Goal: Task Accomplishment & Management: Use online tool/utility

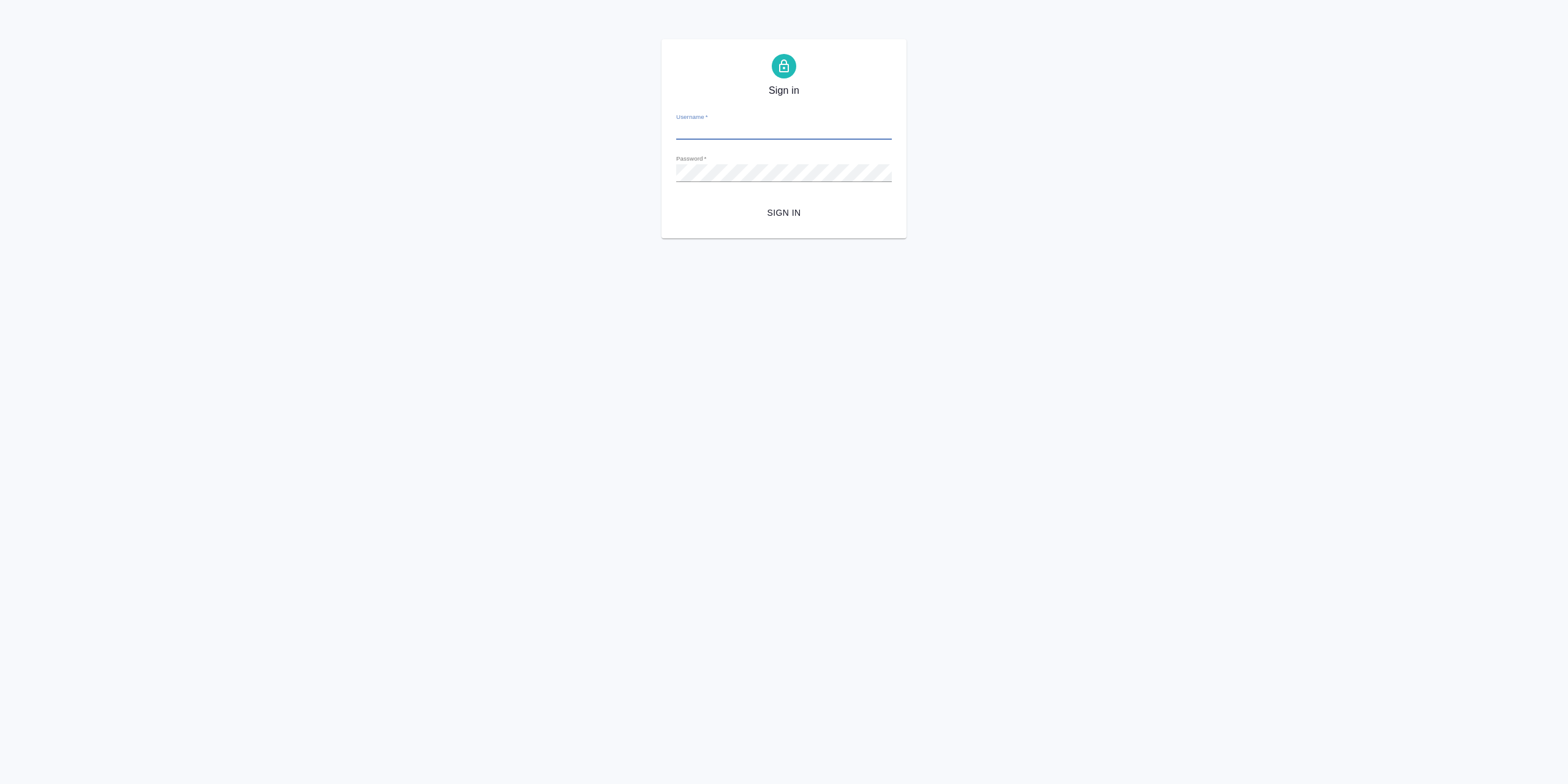
type input "[EMAIL_ADDRESS][DOMAIN_NAME]"
click at [771, 212] on span "Sign in" at bounding box center [784, 213] width 196 height 15
type input "[EMAIL_ADDRESS][DOMAIN_NAME]"
click at [520, 176] on div "Sign in Username   * [EMAIL_ADDRESS][DOMAIN_NAME] Password   * urlPath   * /Wor…" at bounding box center [784, 139] width 1568 height 200
drag, startPoint x: 1057, startPoint y: 275, endPoint x: 907, endPoint y: 273, distance: 150.0
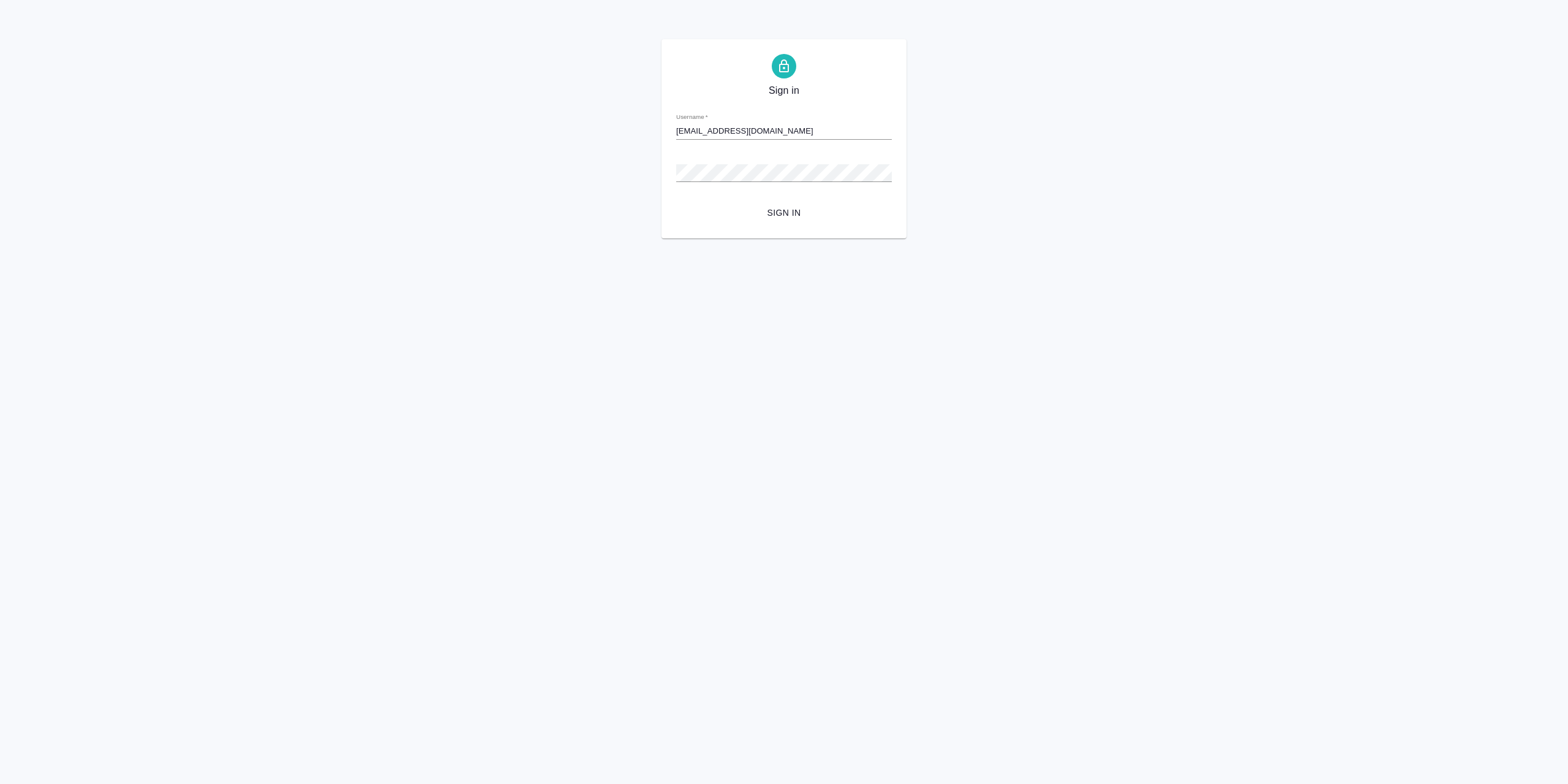
click at [1051, 238] on html "Sign in Username   * [EMAIL_ADDRESS][DOMAIN_NAME] Password   * urlPath   * /Wor…" at bounding box center [784, 119] width 1568 height 238
click at [1169, 238] on html "Sign in Username   * l.khilkova@awatera.com Password   * urlPath   * /Work/68a2…" at bounding box center [784, 119] width 1568 height 238
click at [796, 220] on span "Sign in" at bounding box center [784, 213] width 196 height 15
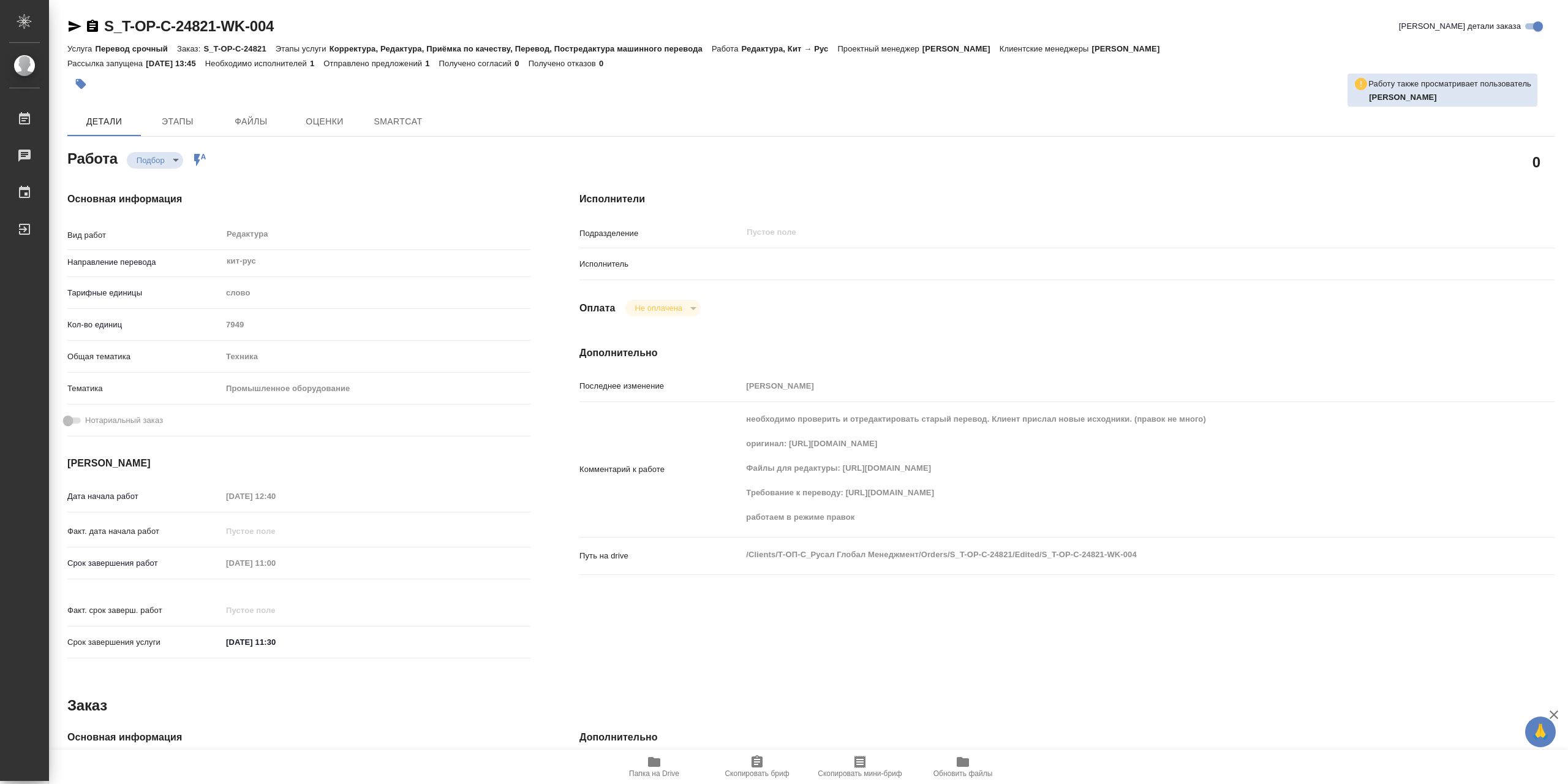
type textarea "x"
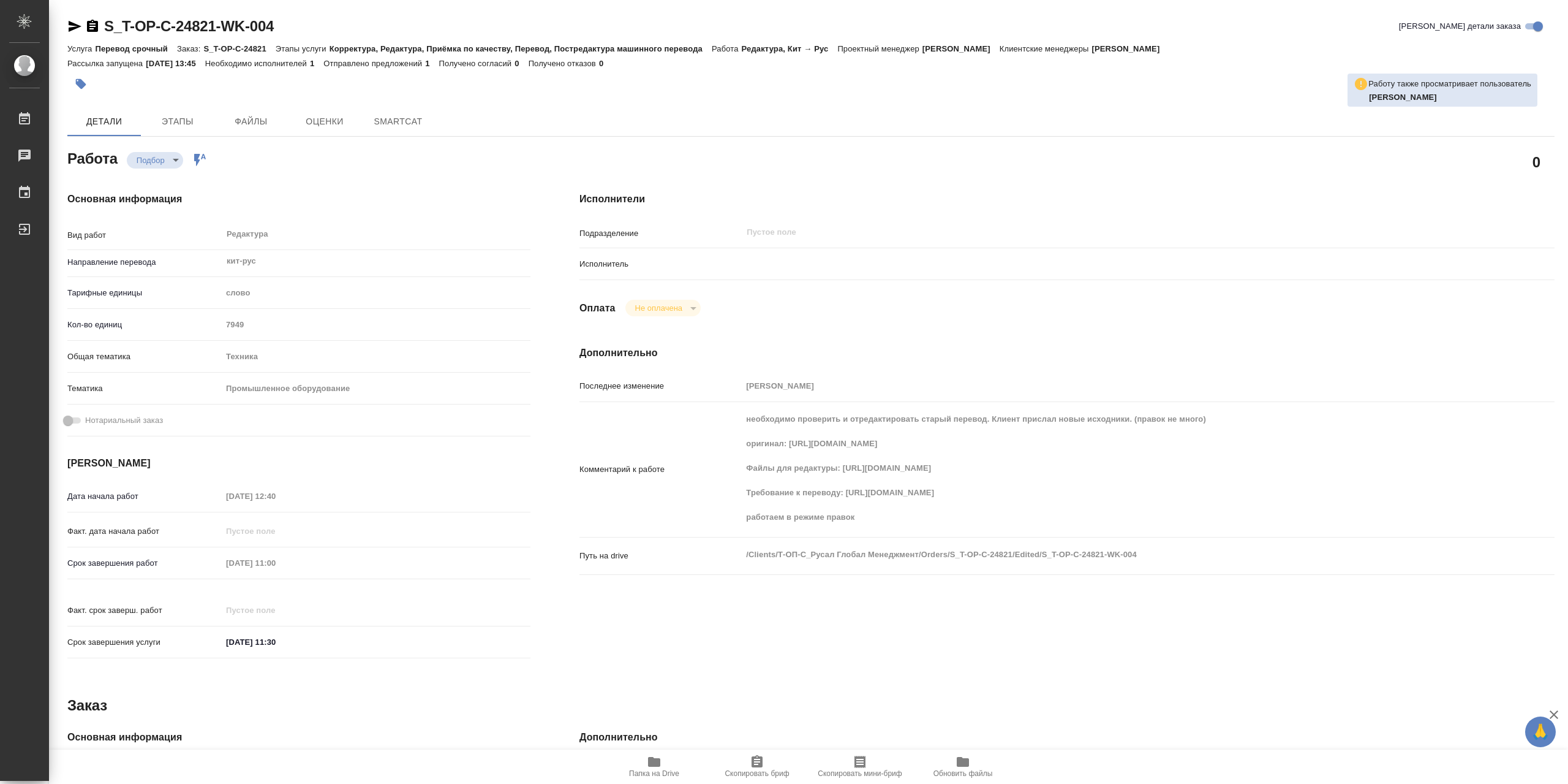
type textarea "x"
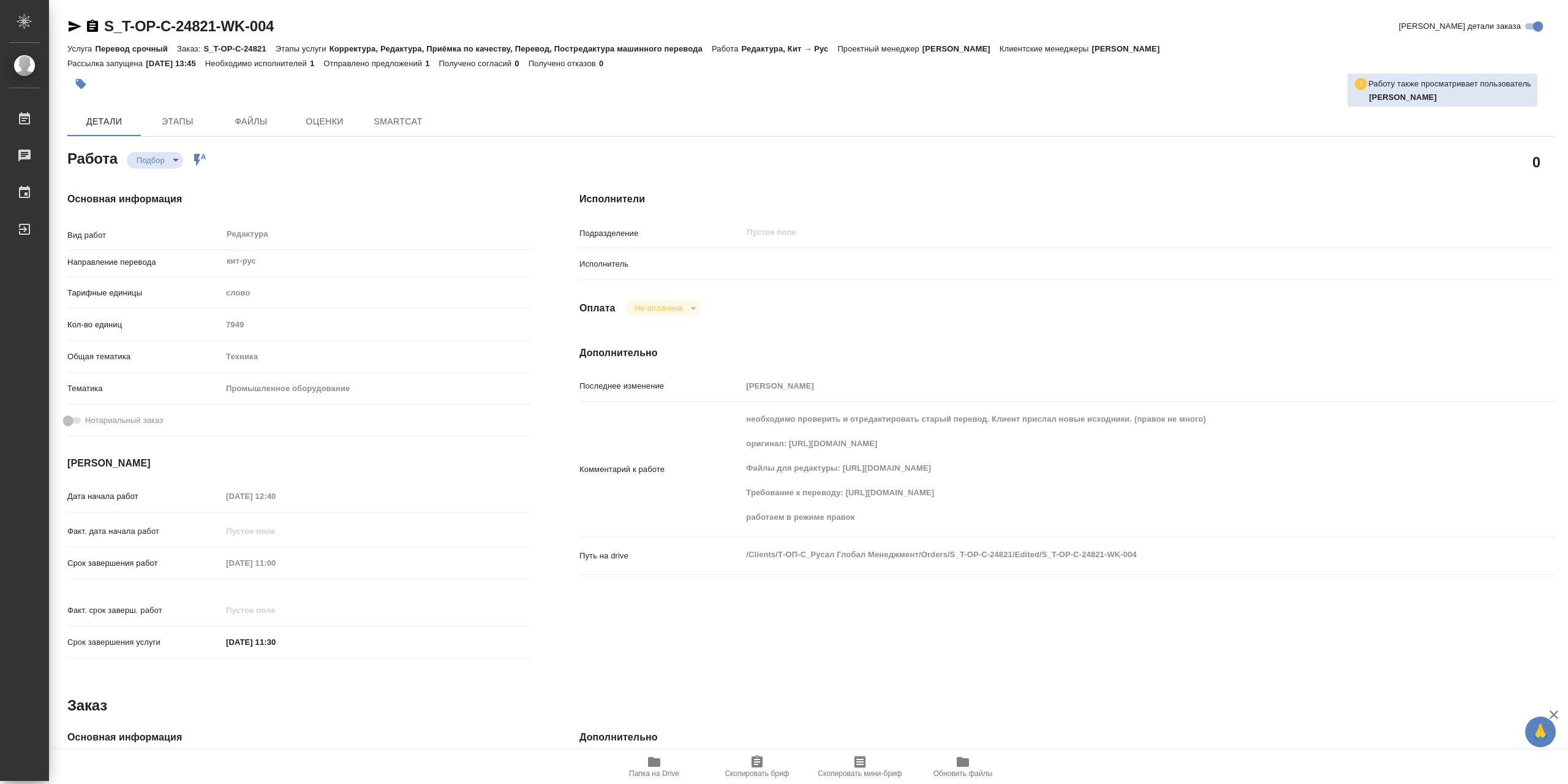
type textarea "x"
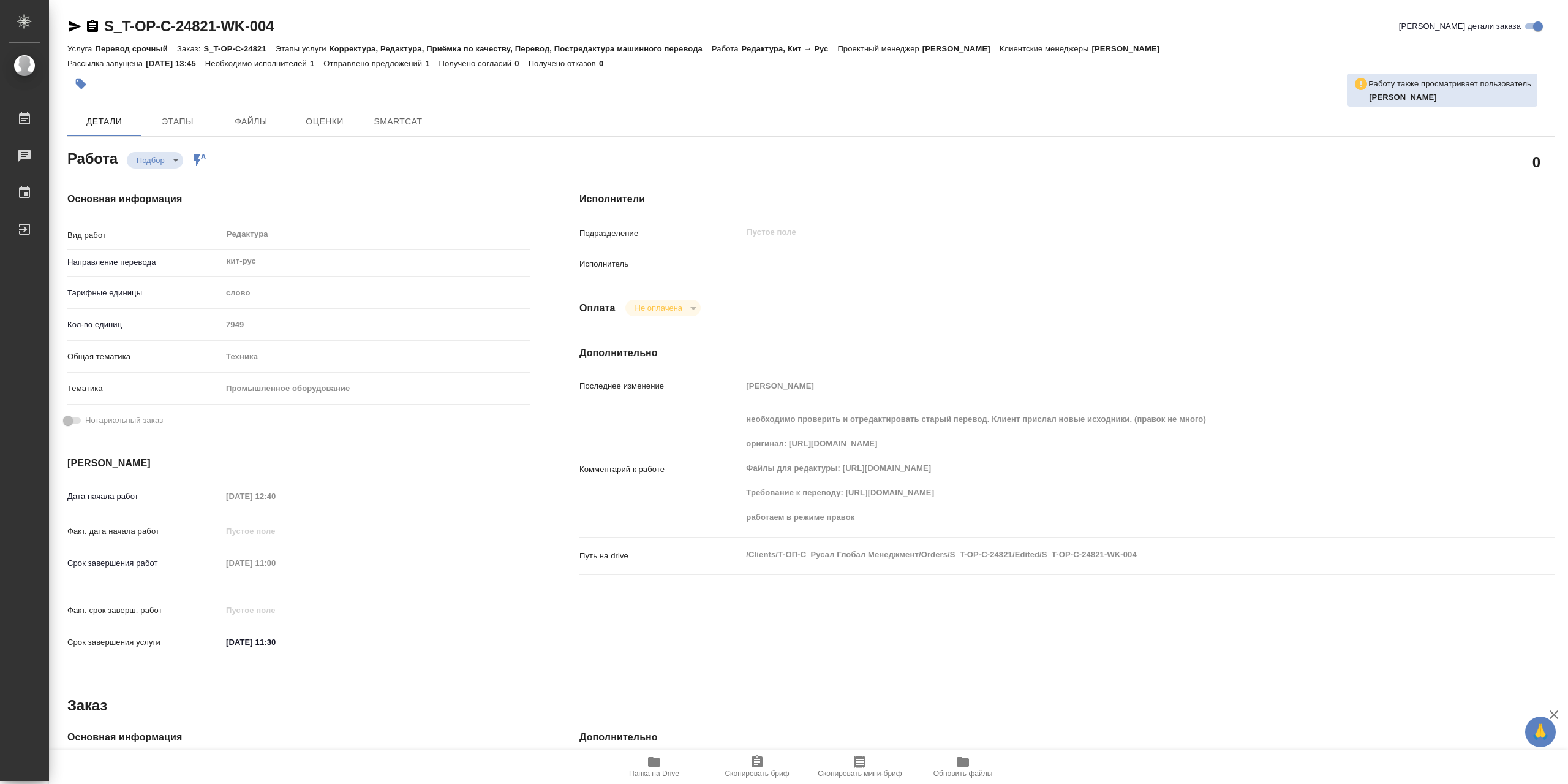
type textarea "x"
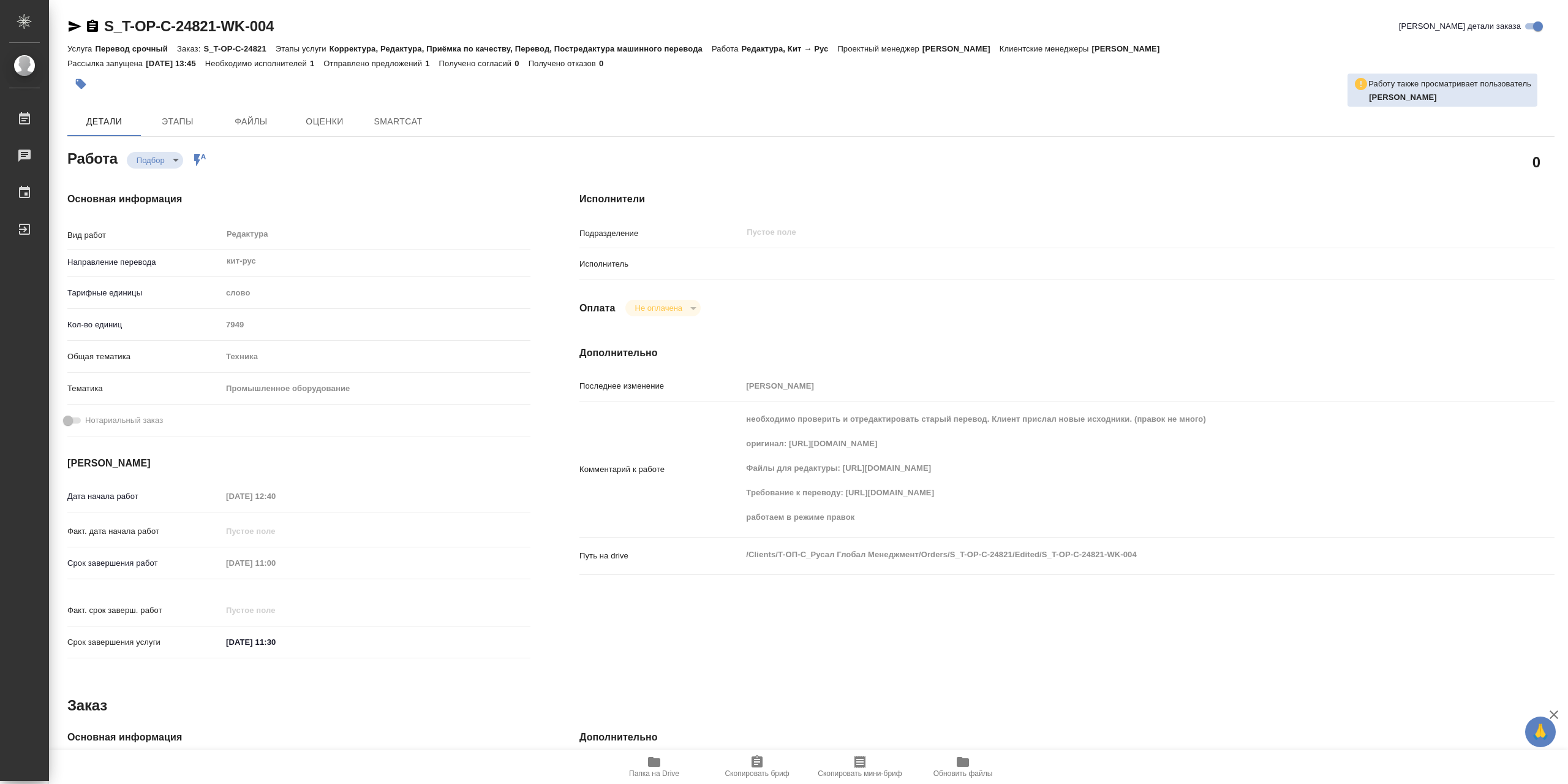
type textarea "x"
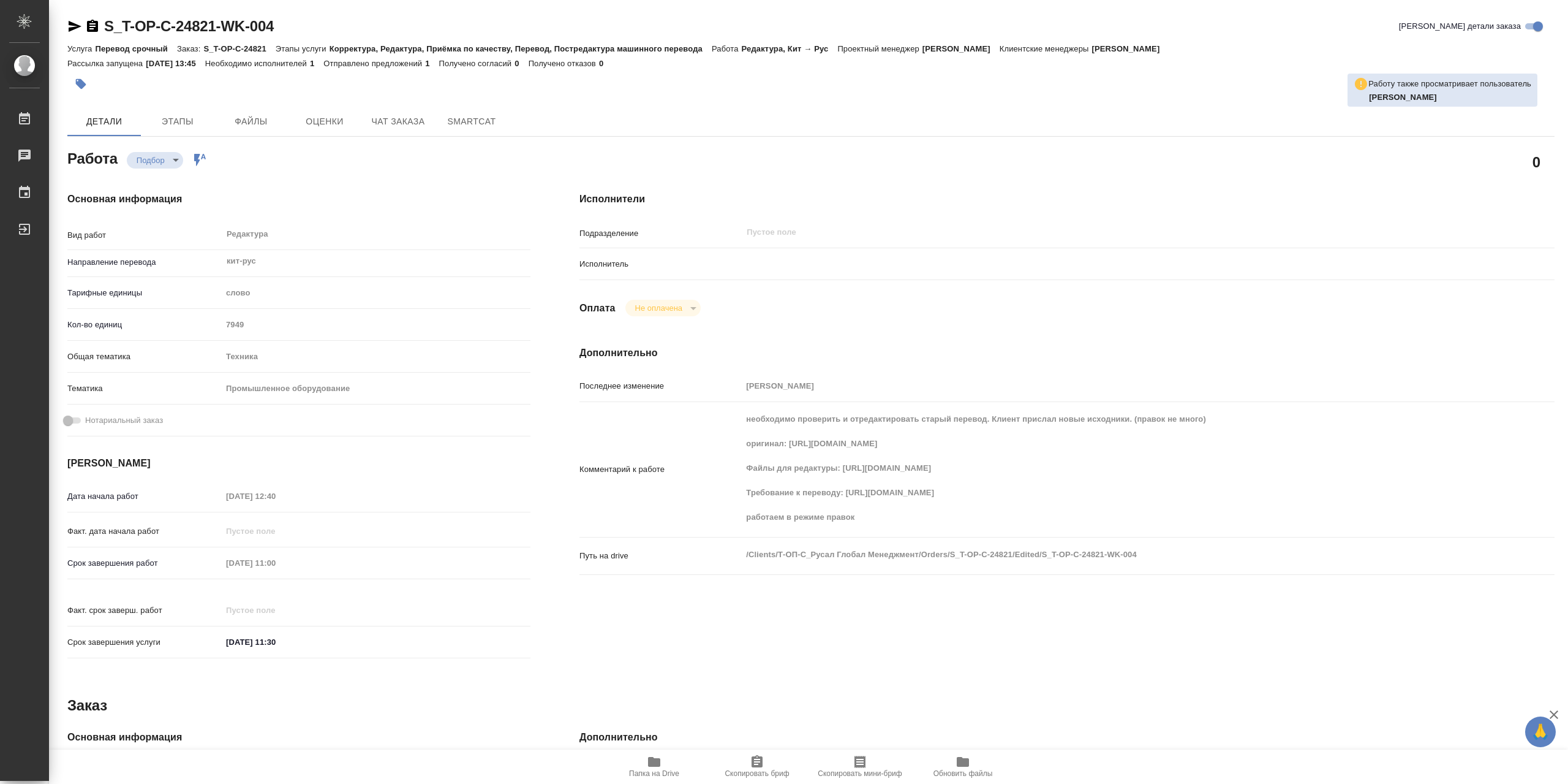
type textarea "x"
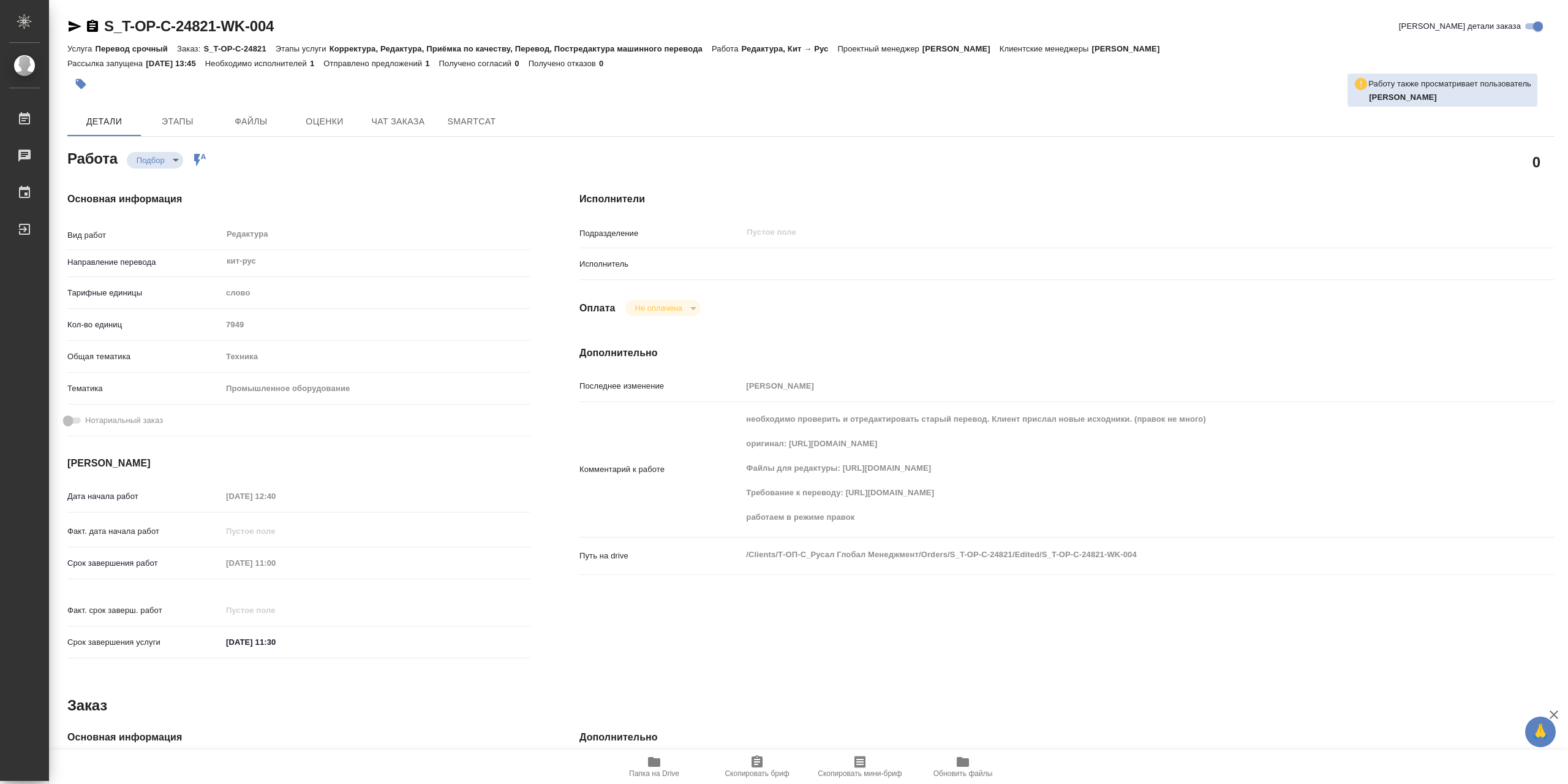
type textarea "x"
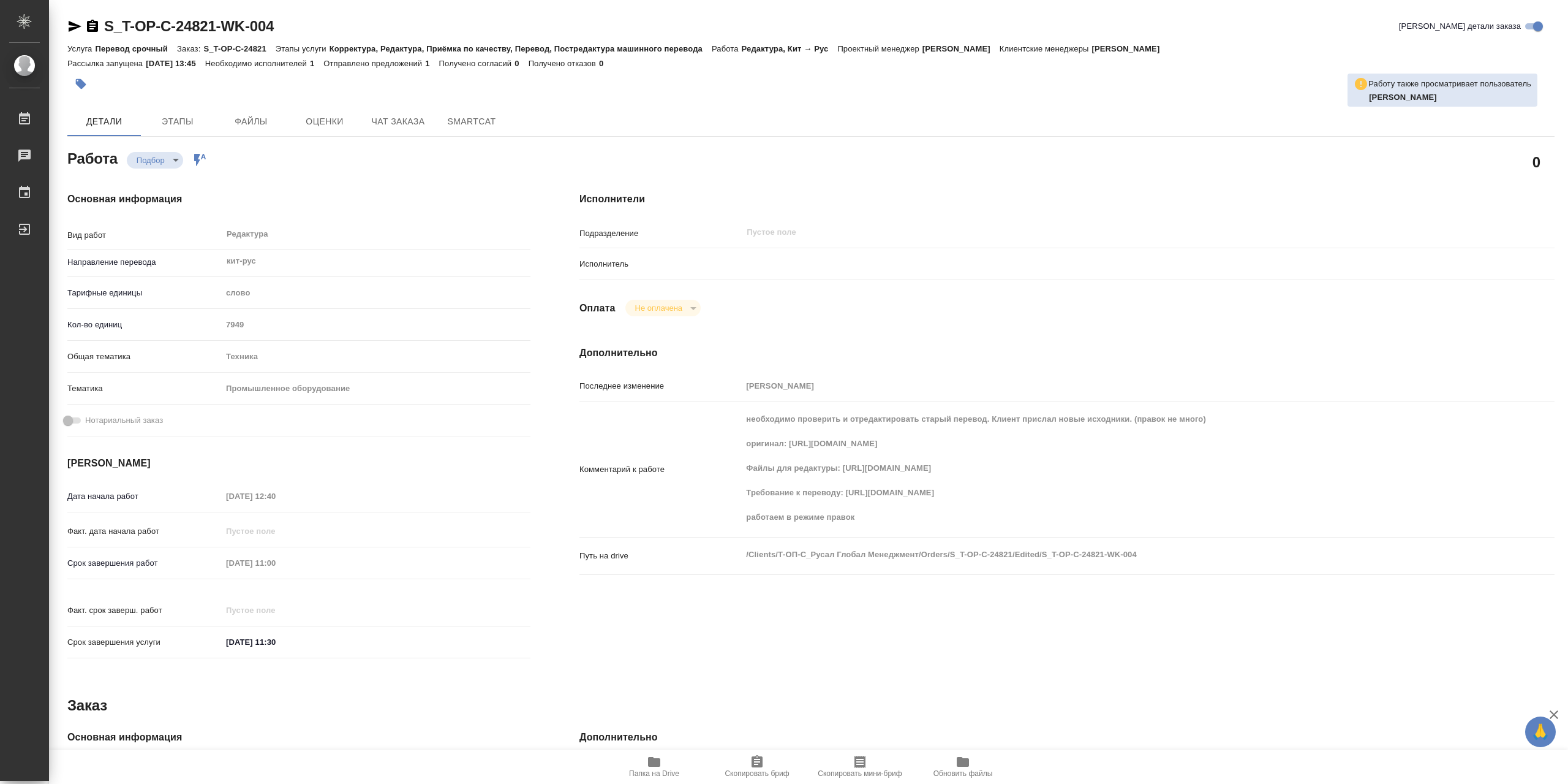
type textarea "x"
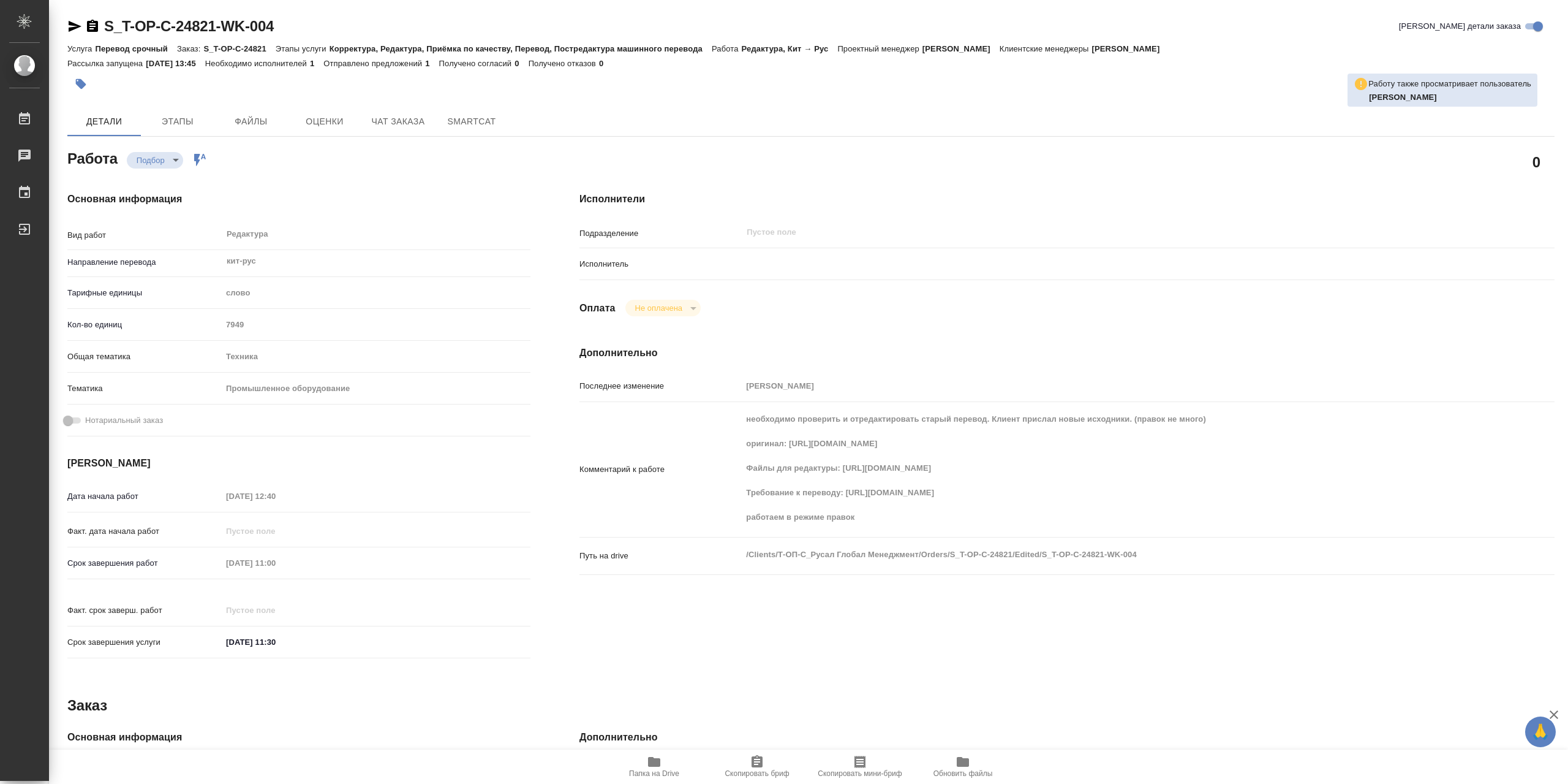
type textarea "x"
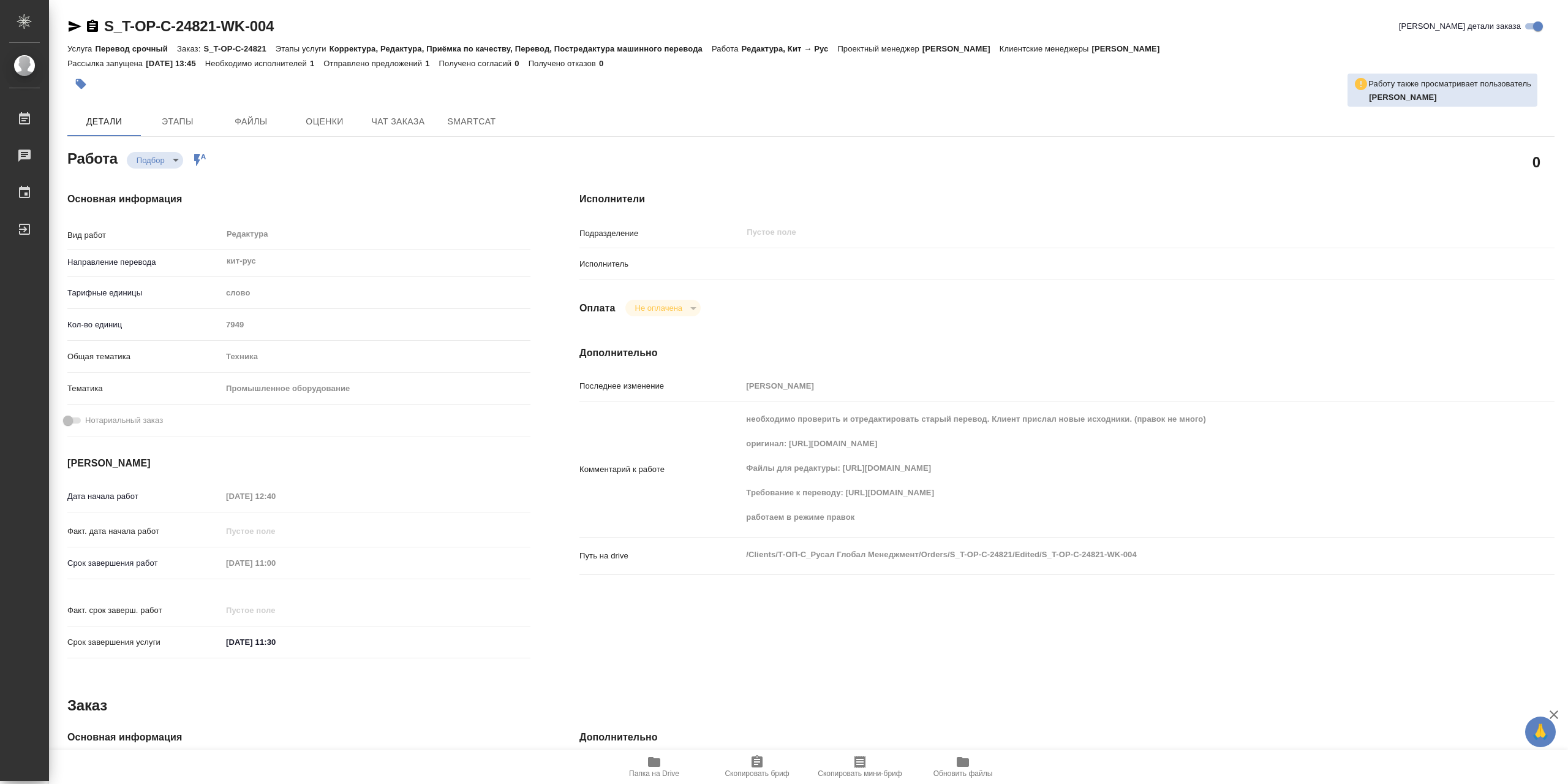
type textarea "x"
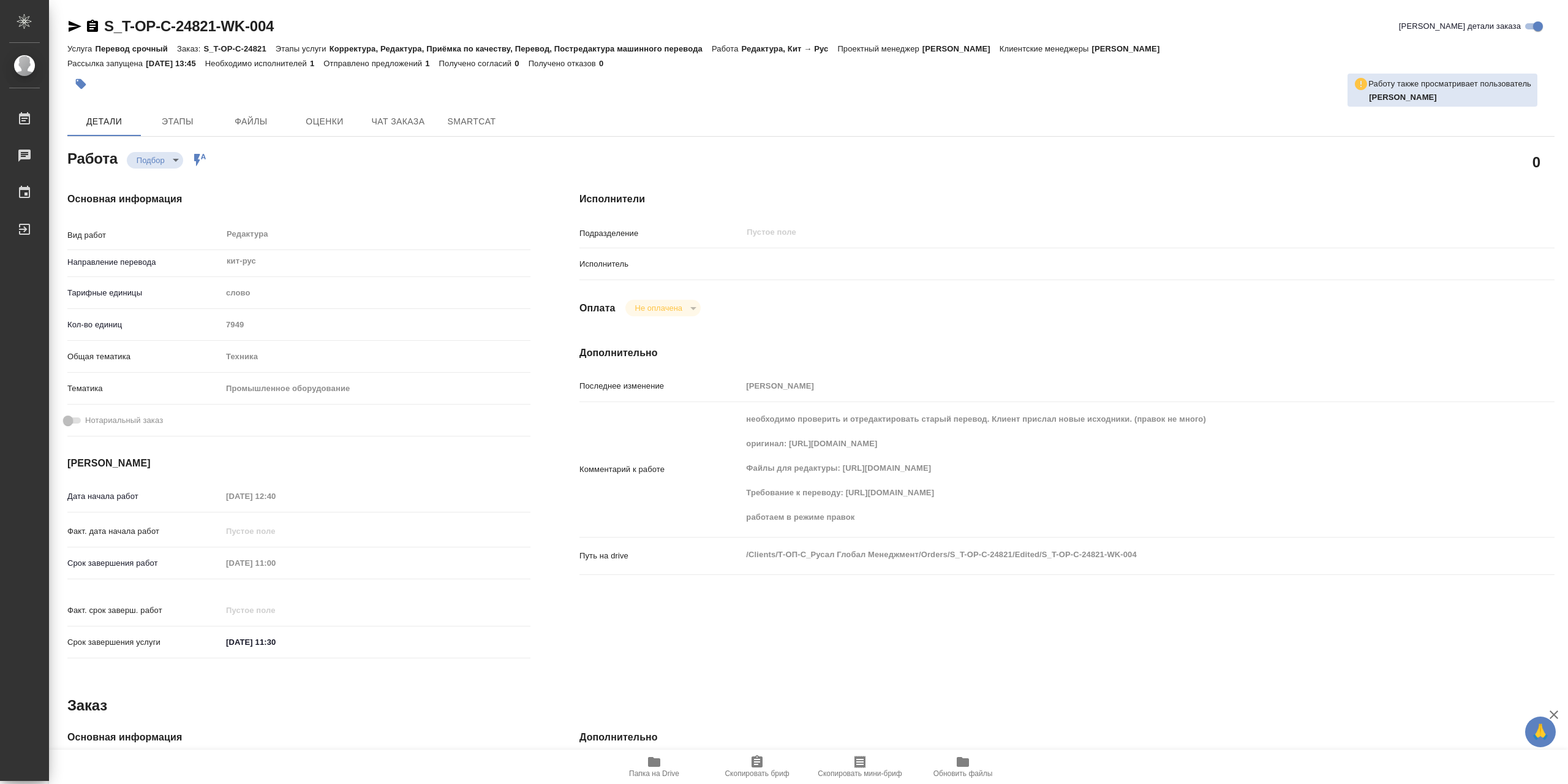
type textarea "x"
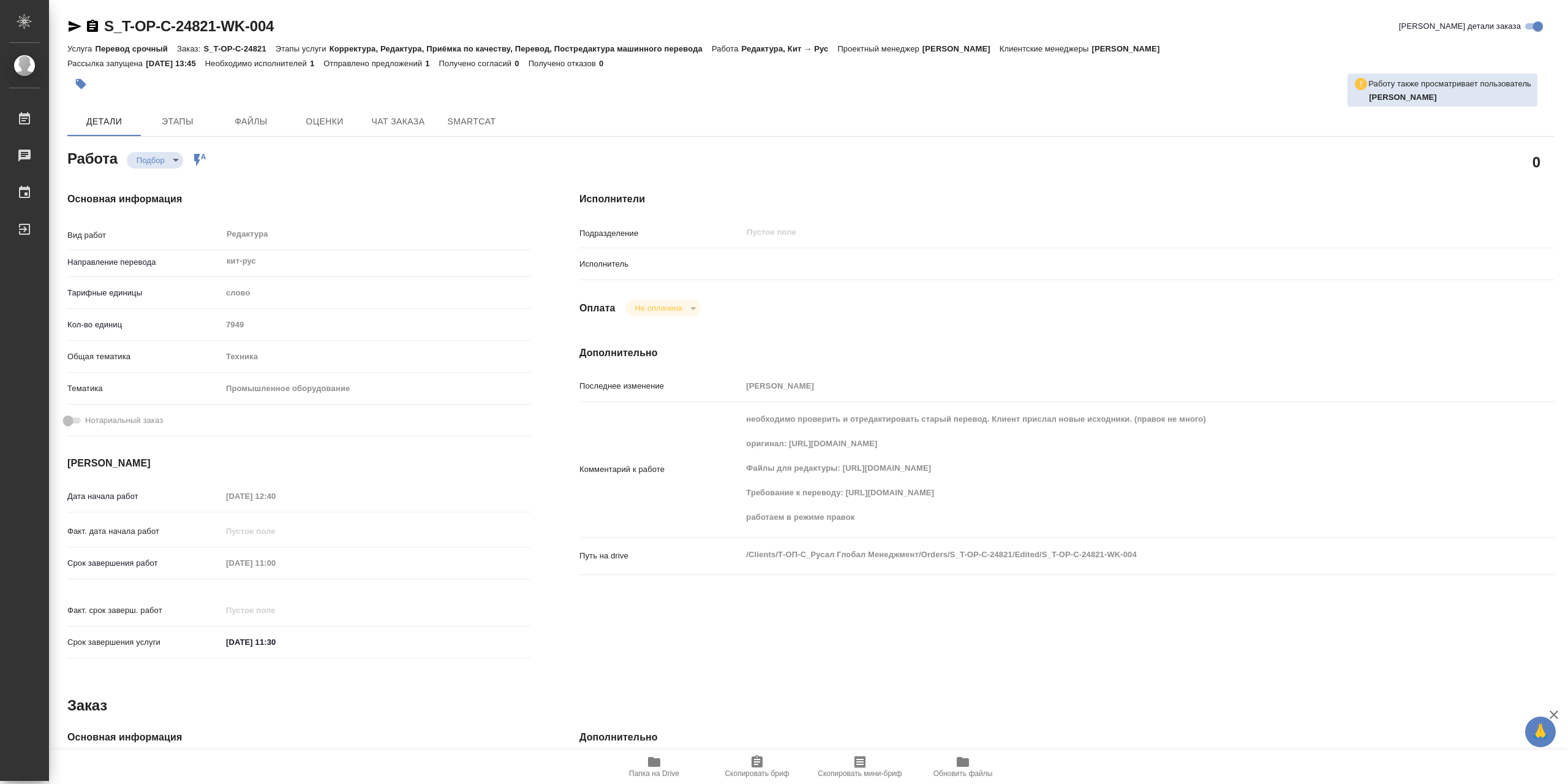
type textarea "x"
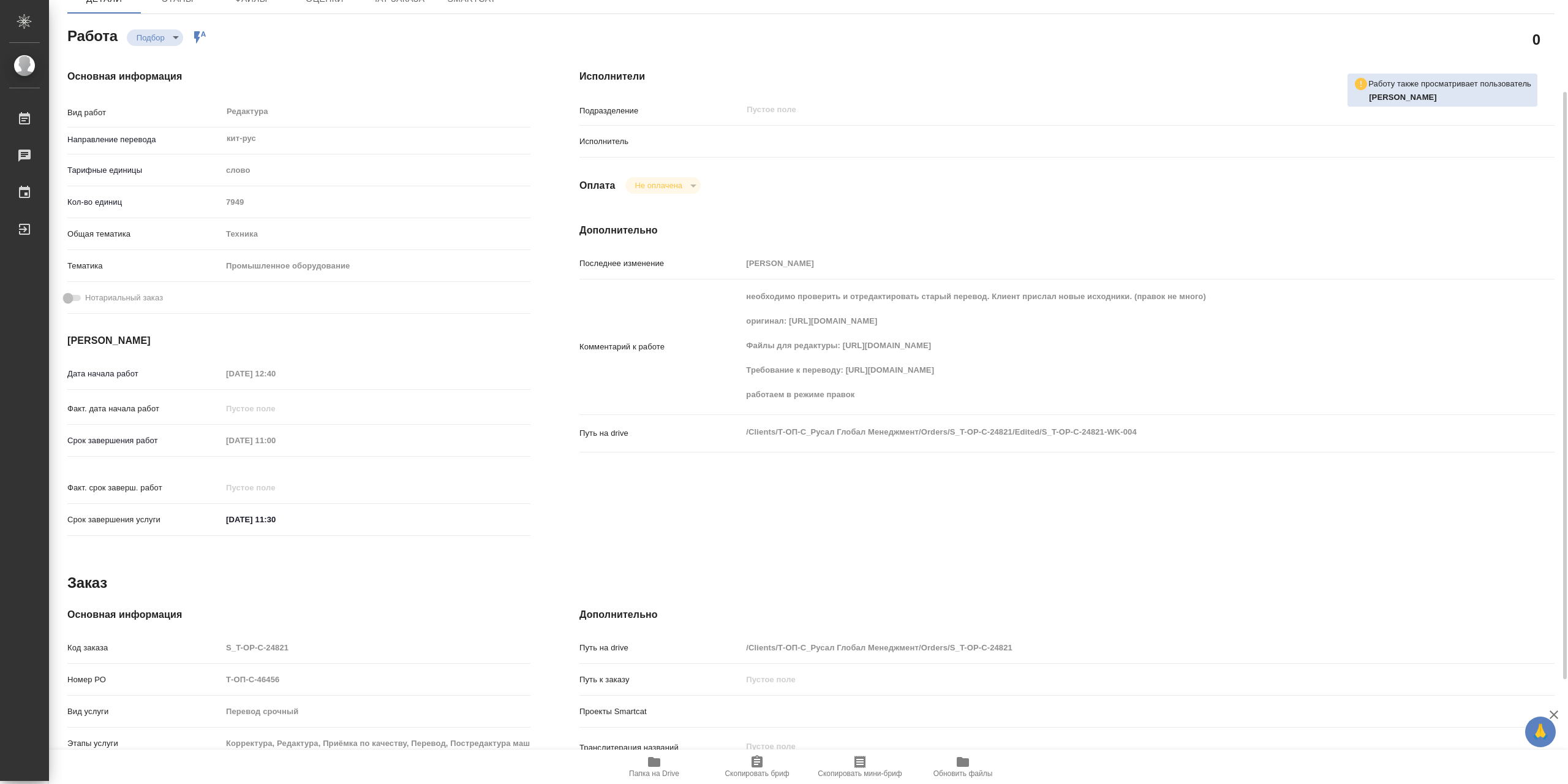
scroll to position [271, 0]
